Goal: Transaction & Acquisition: Purchase product/service

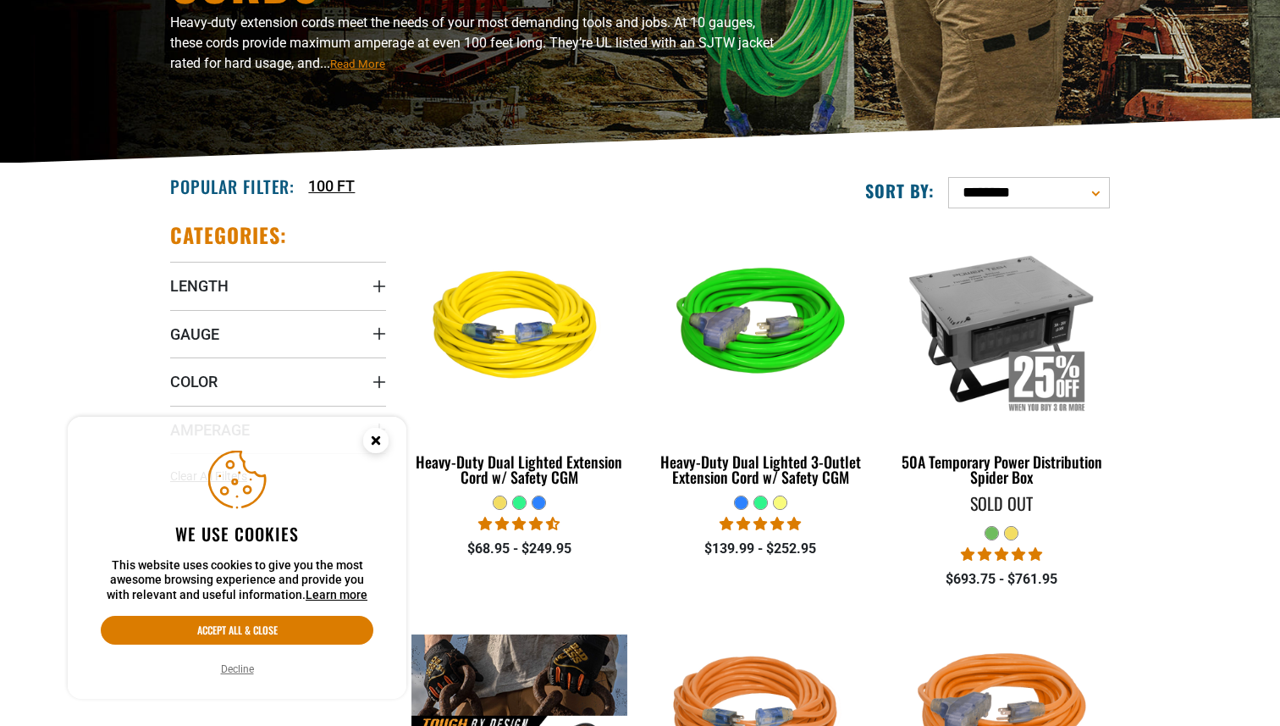
scroll to position [269, 0]
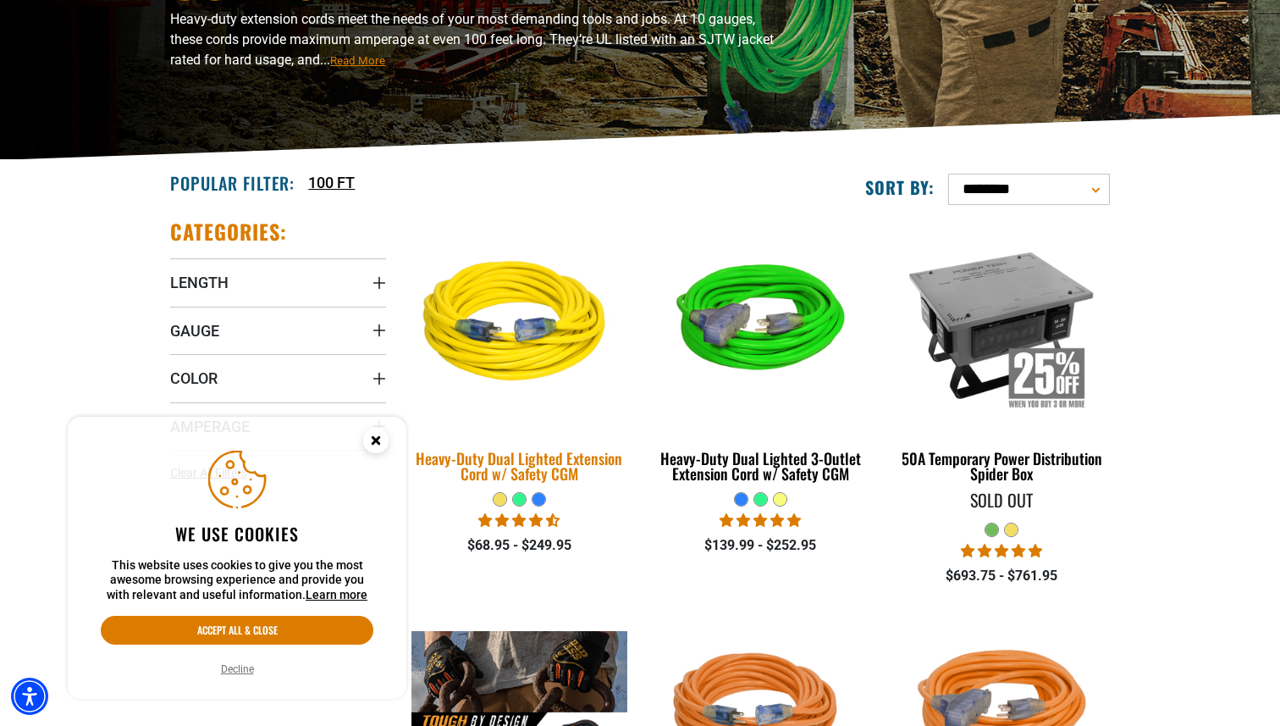
click at [500, 330] on img at bounding box center [519, 324] width 237 height 217
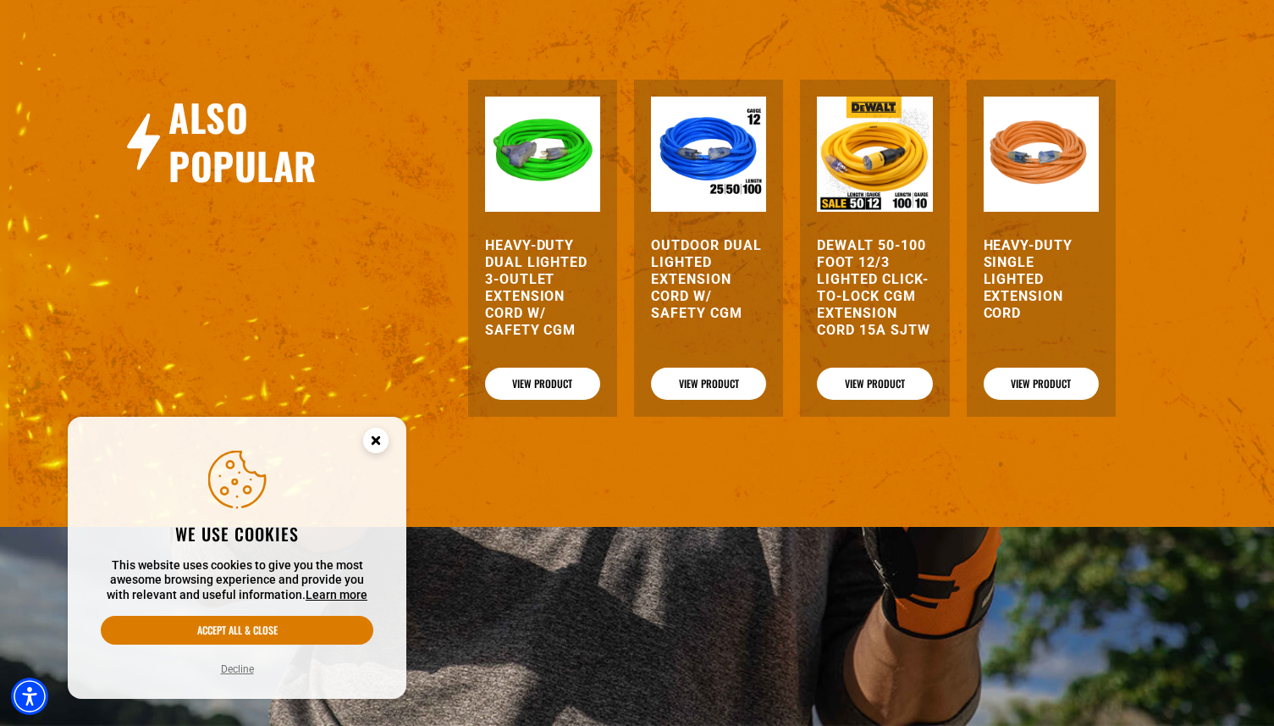
scroll to position [1884, 0]
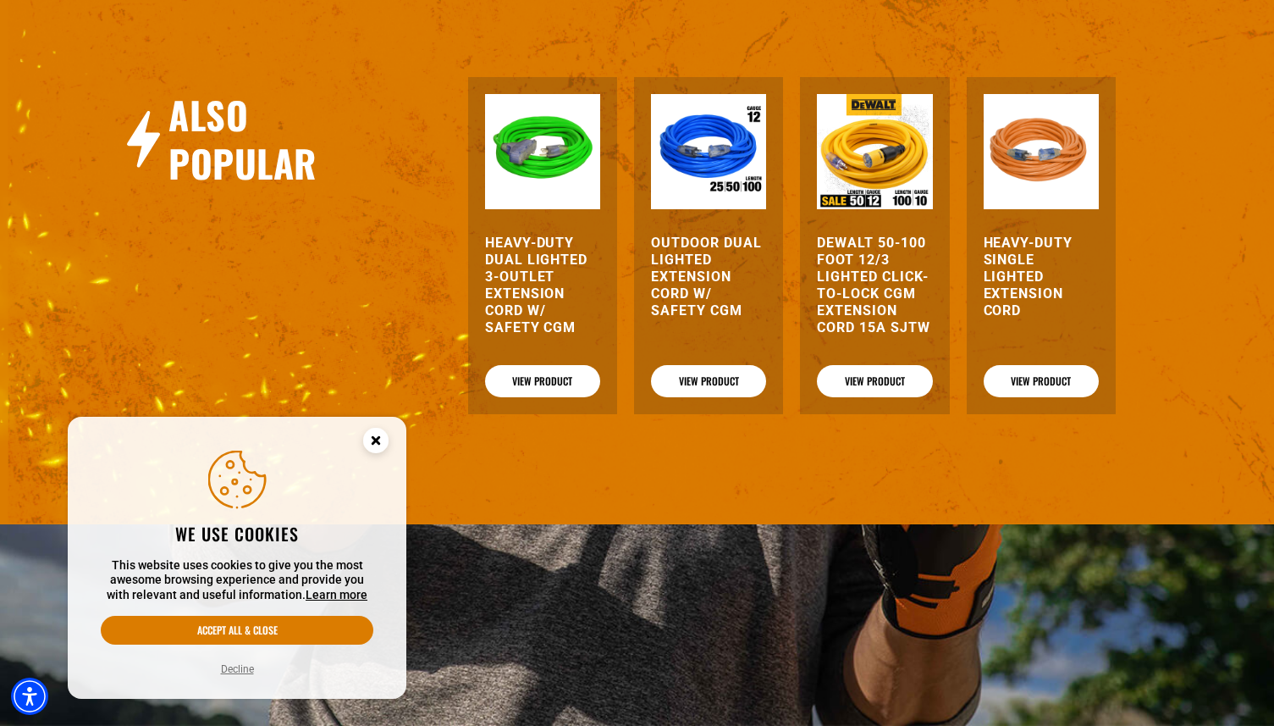
click at [893, 180] on img at bounding box center [874, 151] width 115 height 115
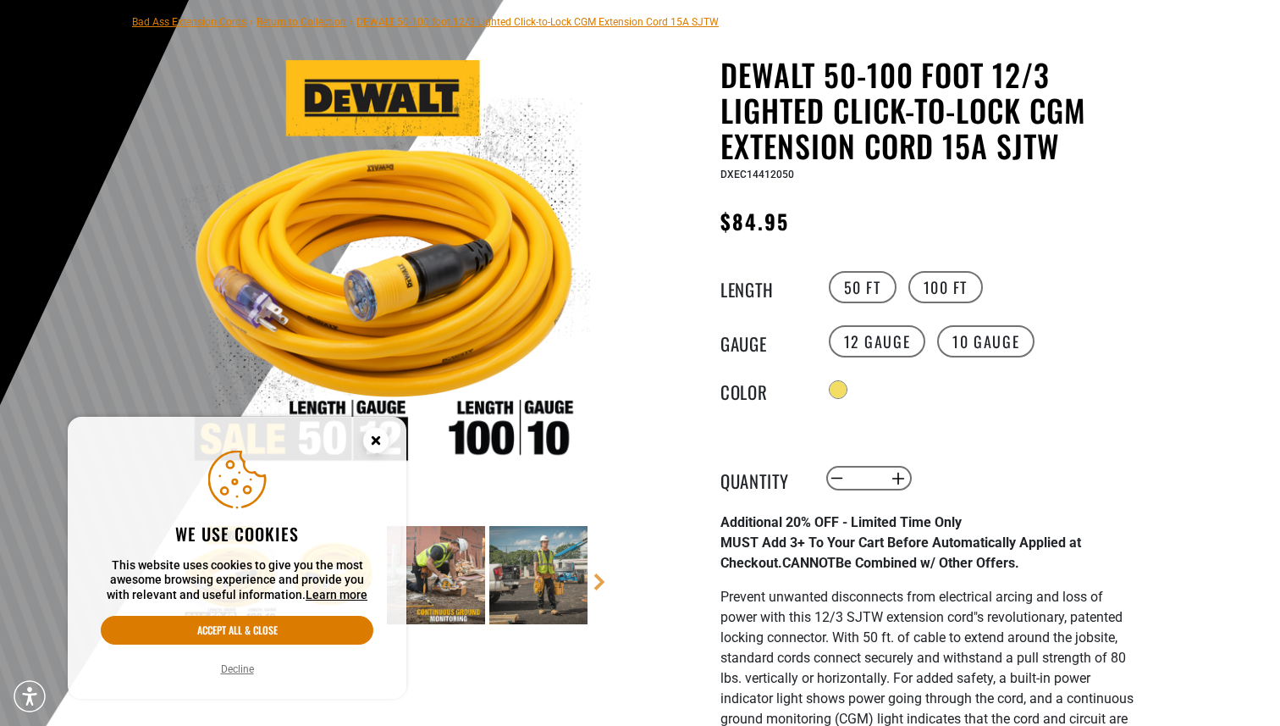
scroll to position [135, 0]
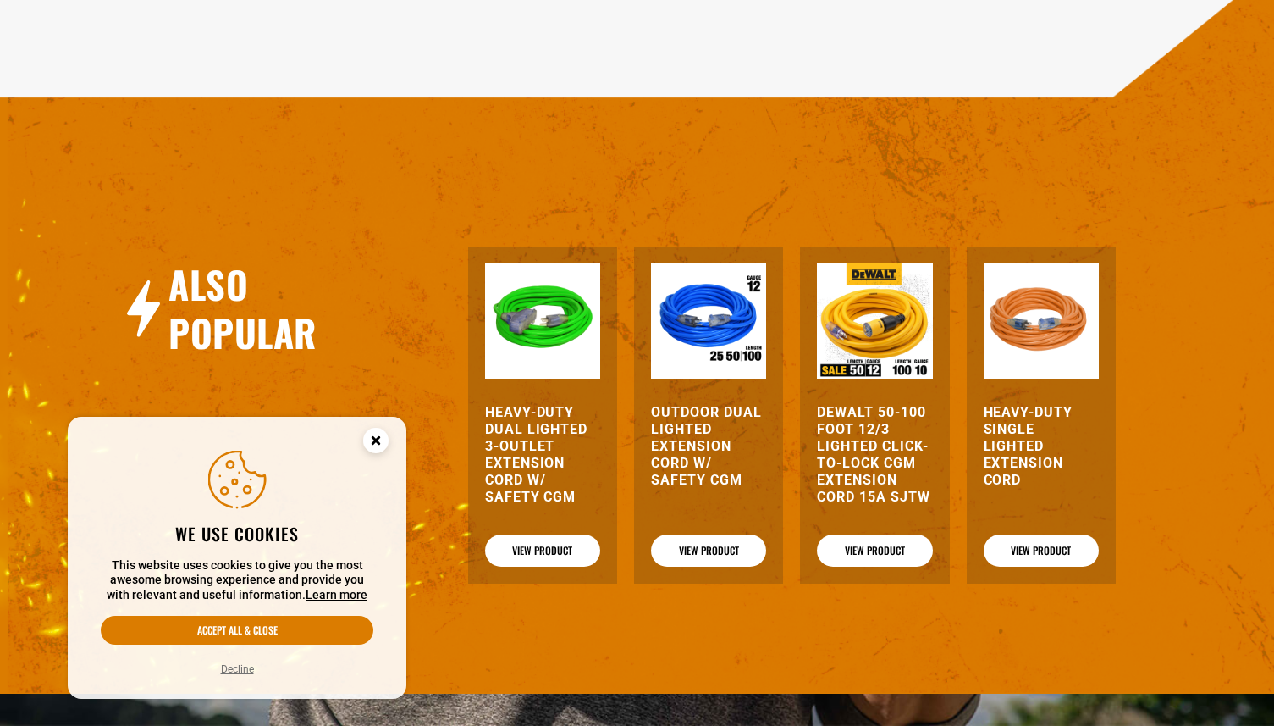
scroll to position [1884, 0]
